Goal: Find specific page/section: Find specific page/section

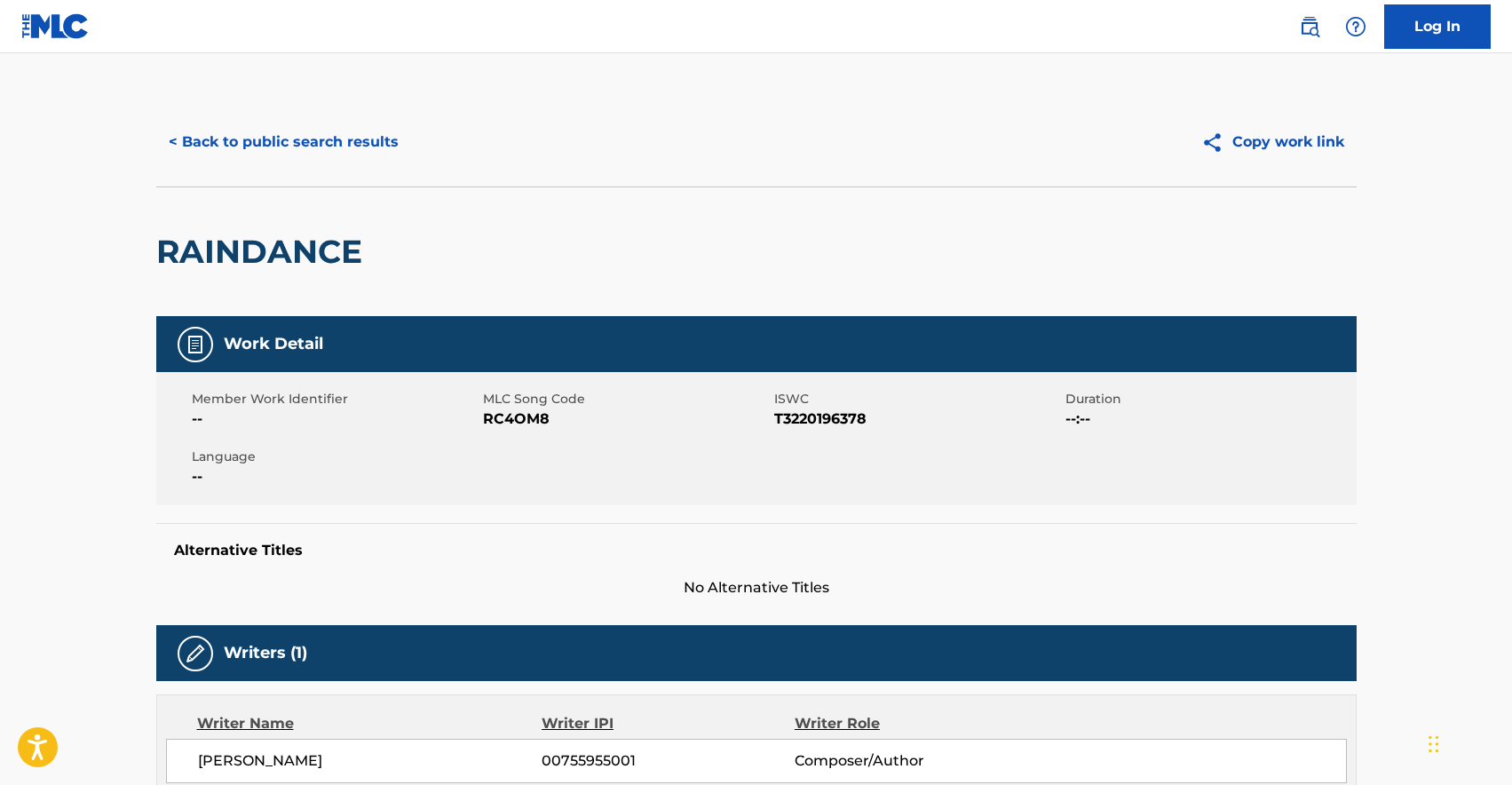
click at [294, 139] on button "< Back to public search results" at bounding box center [283, 143] width 255 height 45
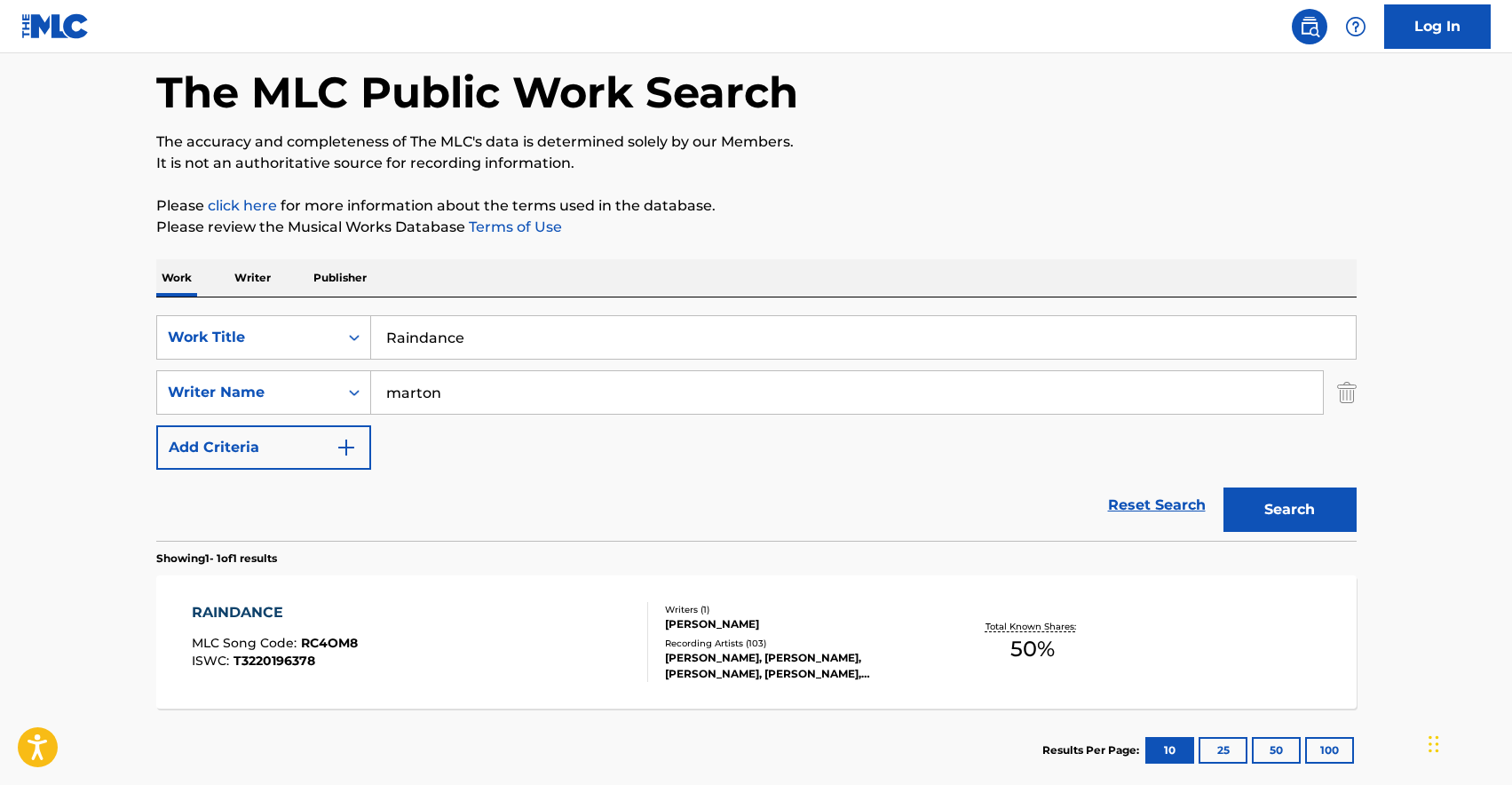
click at [547, 354] on input "Raindance" at bounding box center [864, 338] width 985 height 43
paste input "Cuddle Puddl"
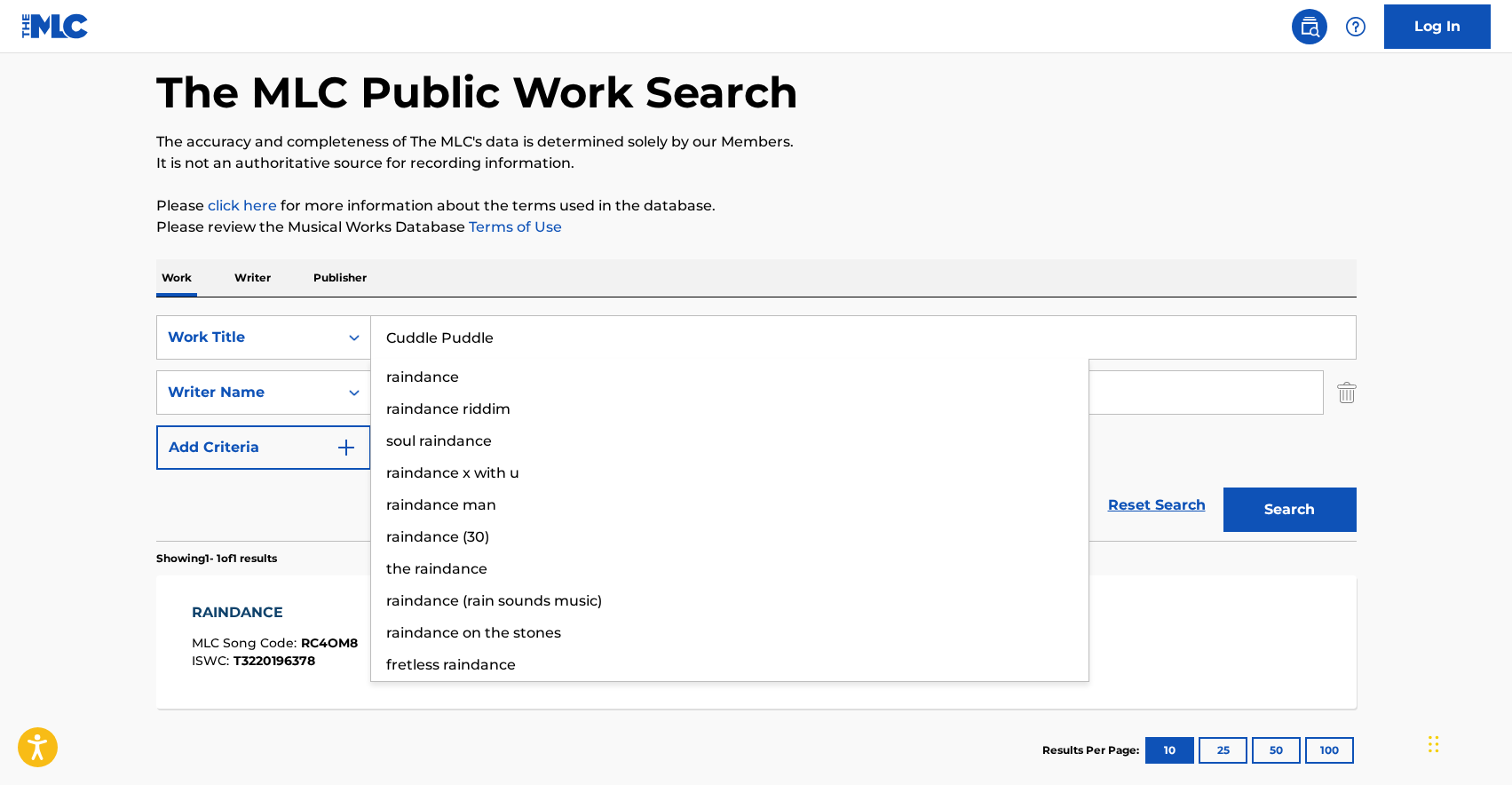
type input "Cuddle Puddle"
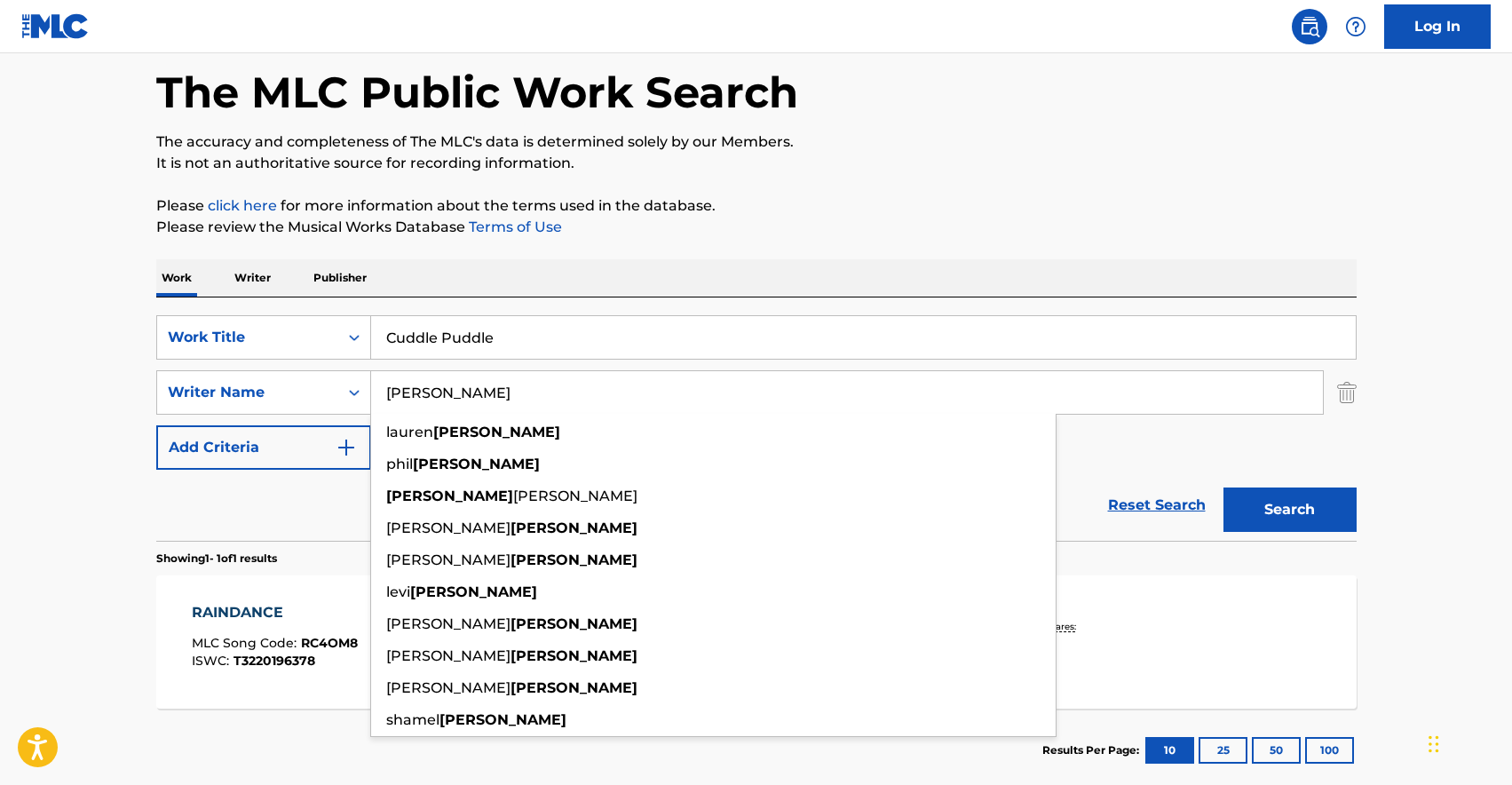
type input "[PERSON_NAME]"
click at [1224, 488] on button "Search" at bounding box center [1290, 510] width 133 height 45
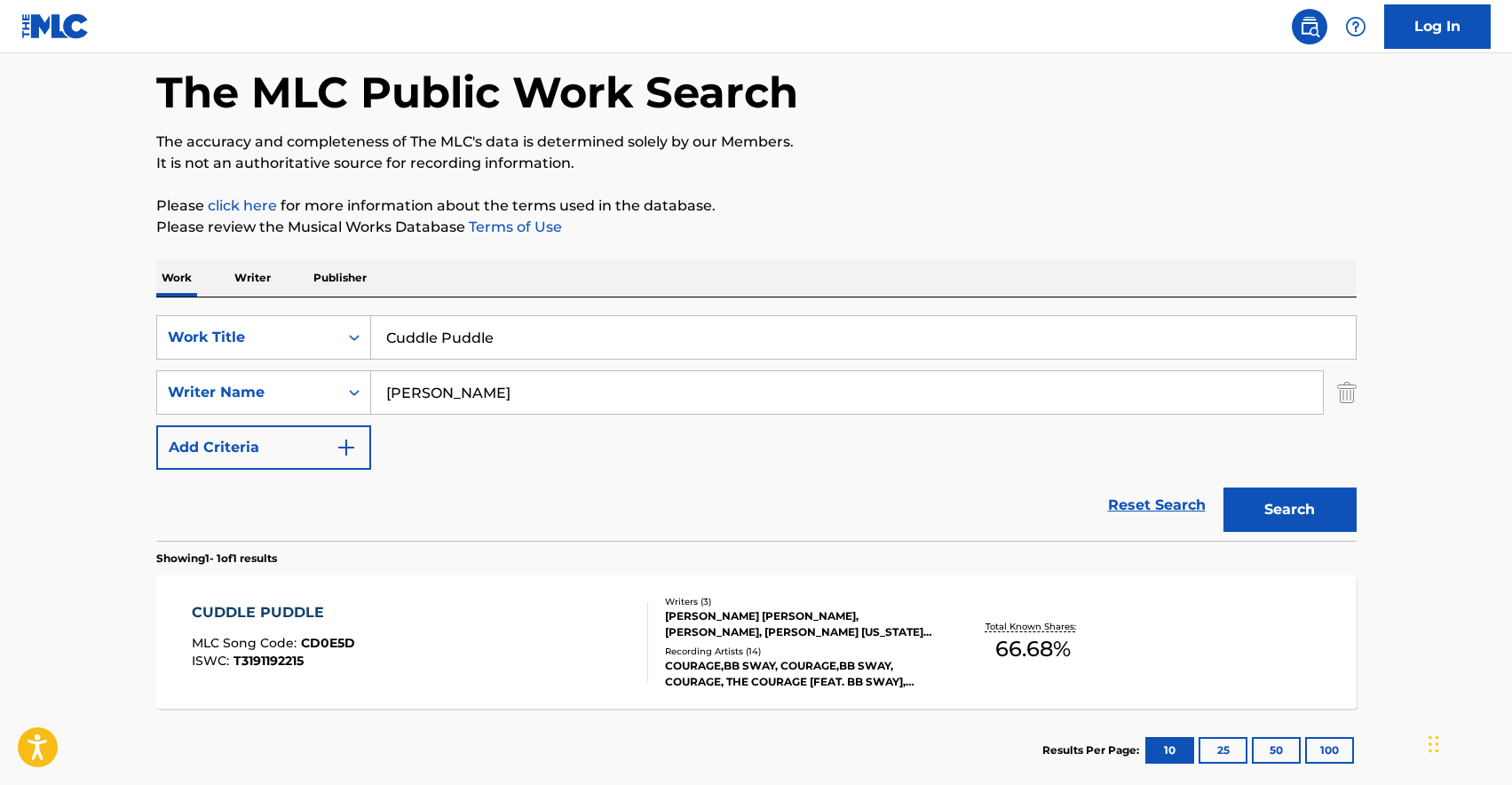
click at [384, 614] on div "CUDDLE PUDDLE MLC Song Code : CD0E5D ISWC : T3191192215" at bounding box center [420, 642] width 457 height 80
